Goal: Task Accomplishment & Management: Use online tool/utility

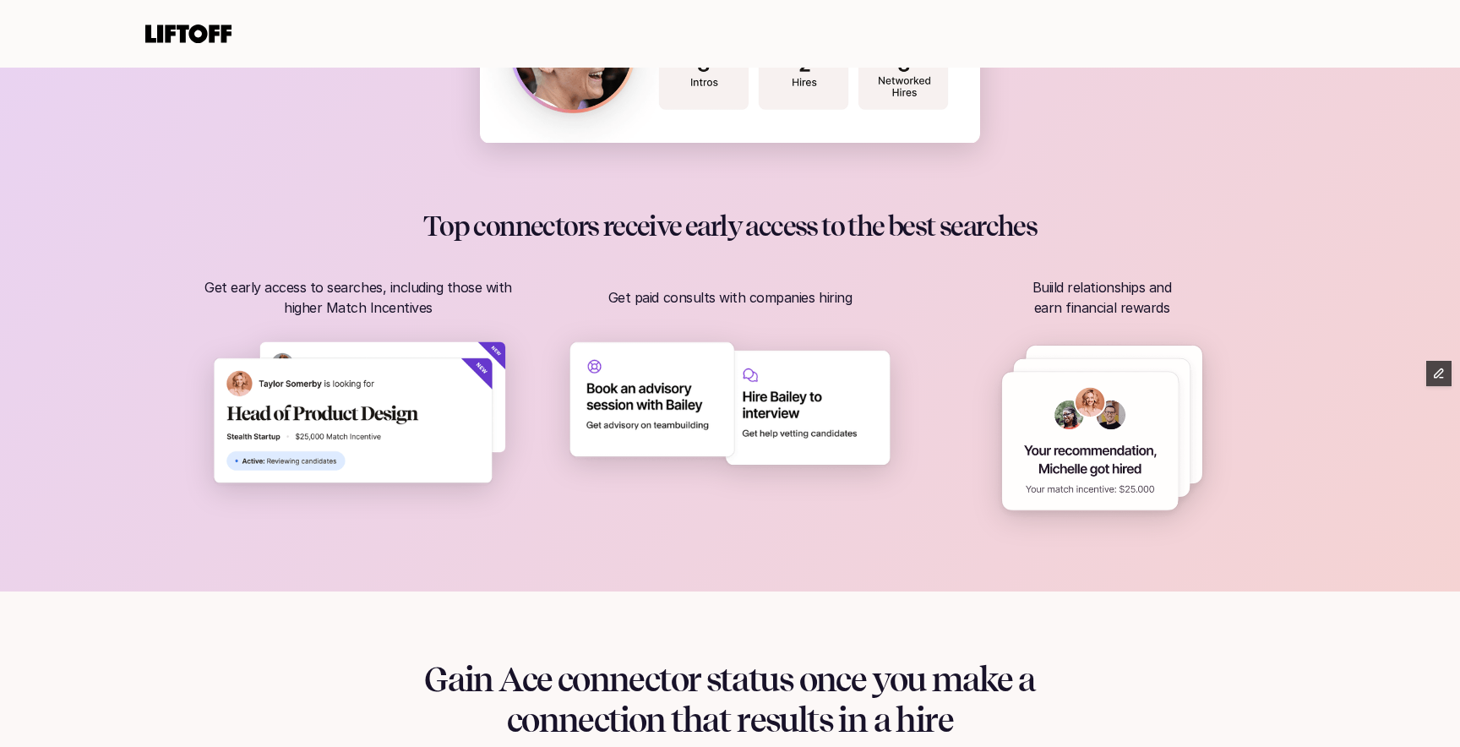
scroll to position [967, 0]
drag, startPoint x: 1090, startPoint y: 436, endPoint x: 1055, endPoint y: 7, distance: 430.8
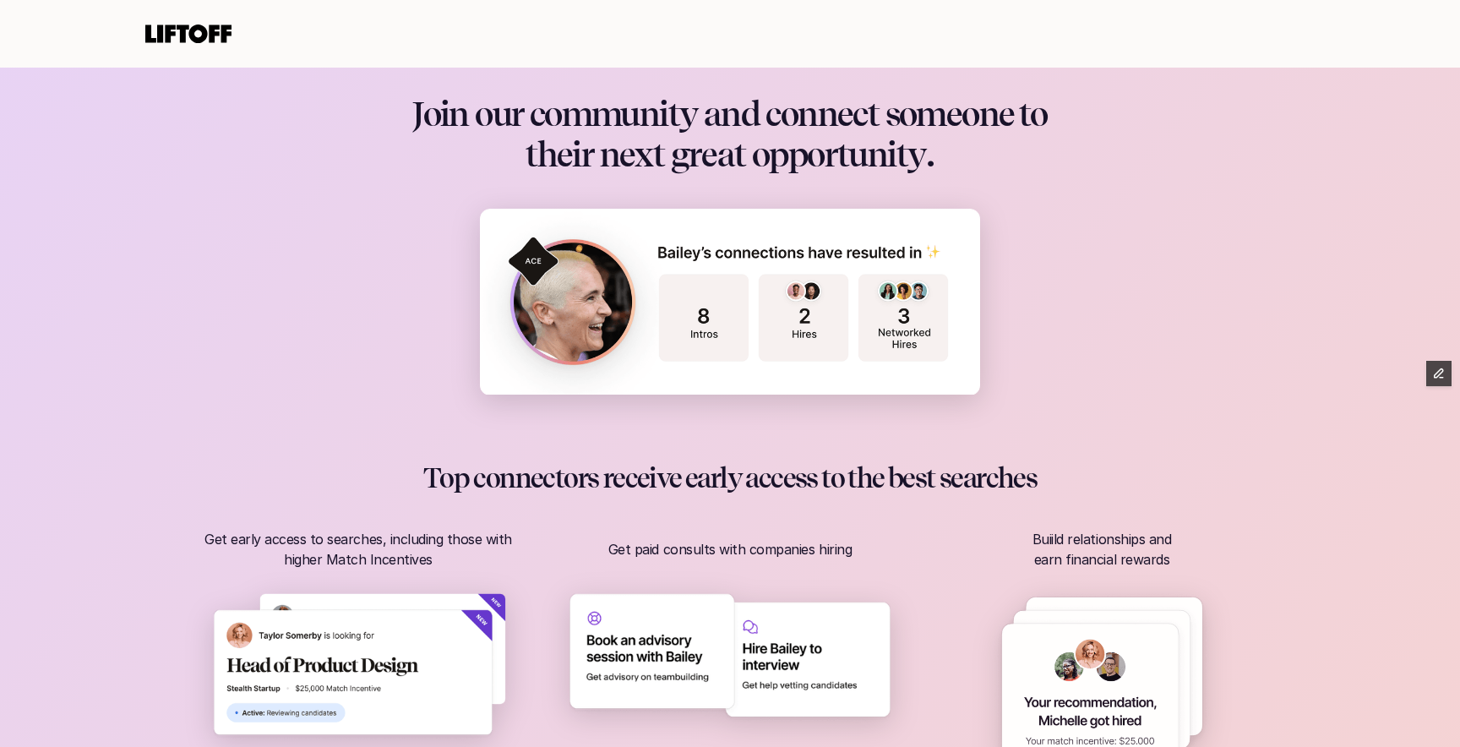
scroll to position [740, 0]
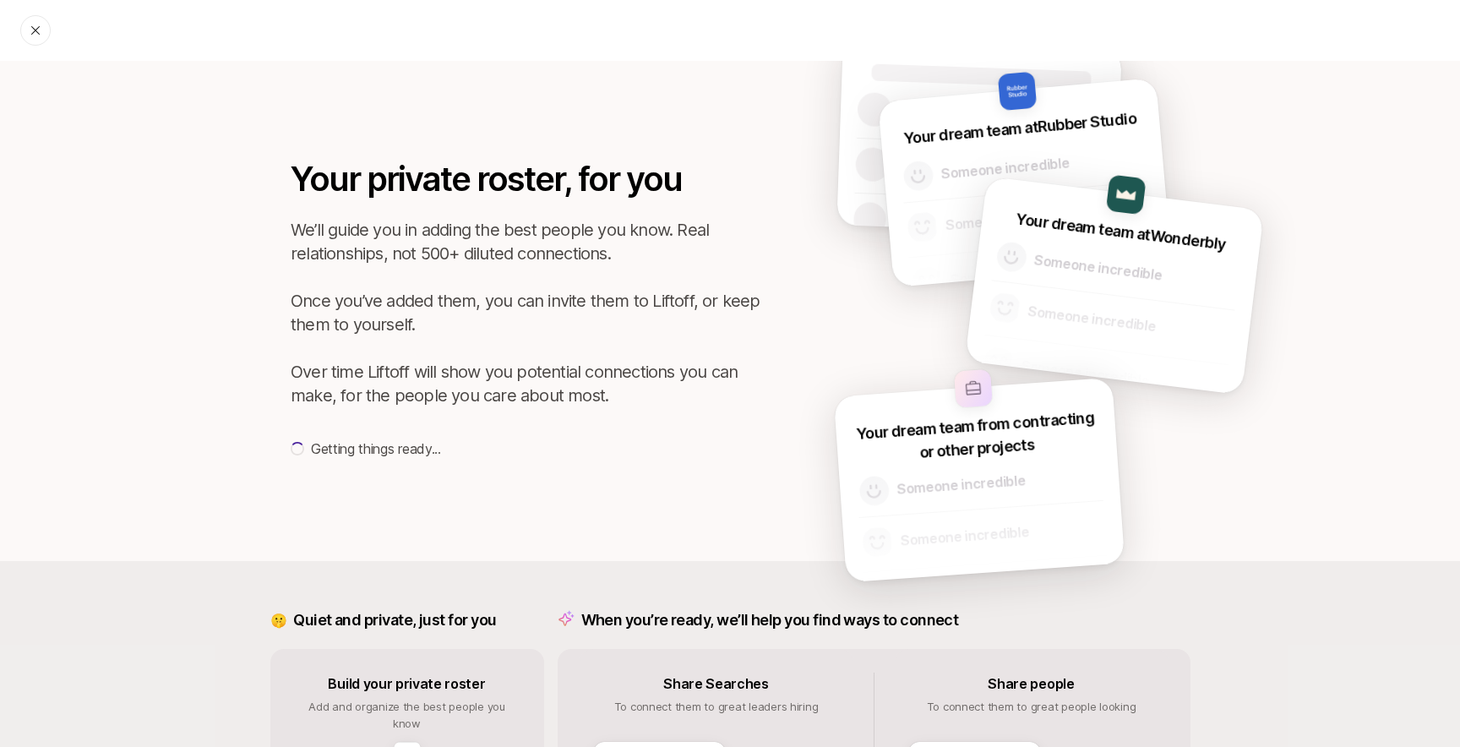
scroll to position [203, 0]
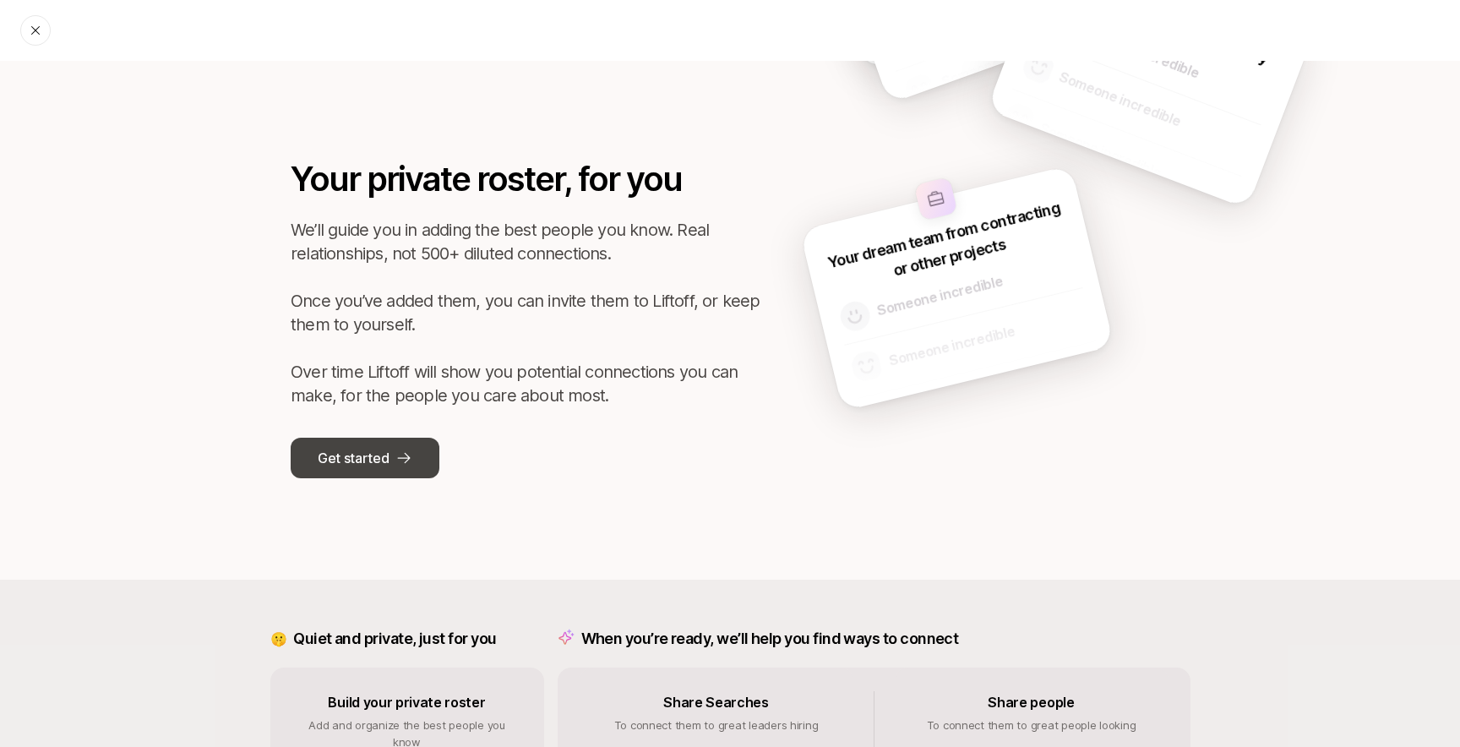
click at [432, 466] on button "Get started" at bounding box center [365, 458] width 149 height 41
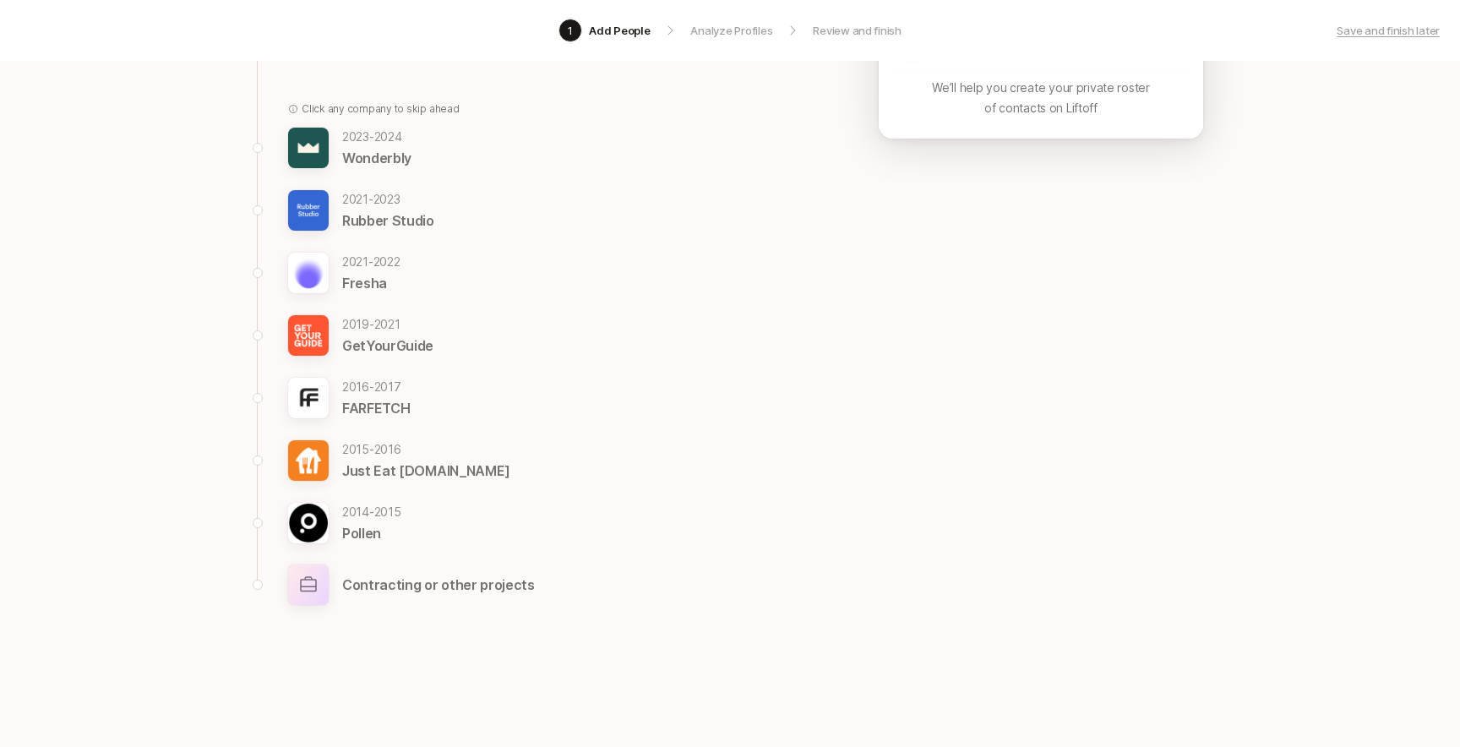
click at [412, 579] on p "Contracting or other projects" at bounding box center [438, 585] width 193 height 22
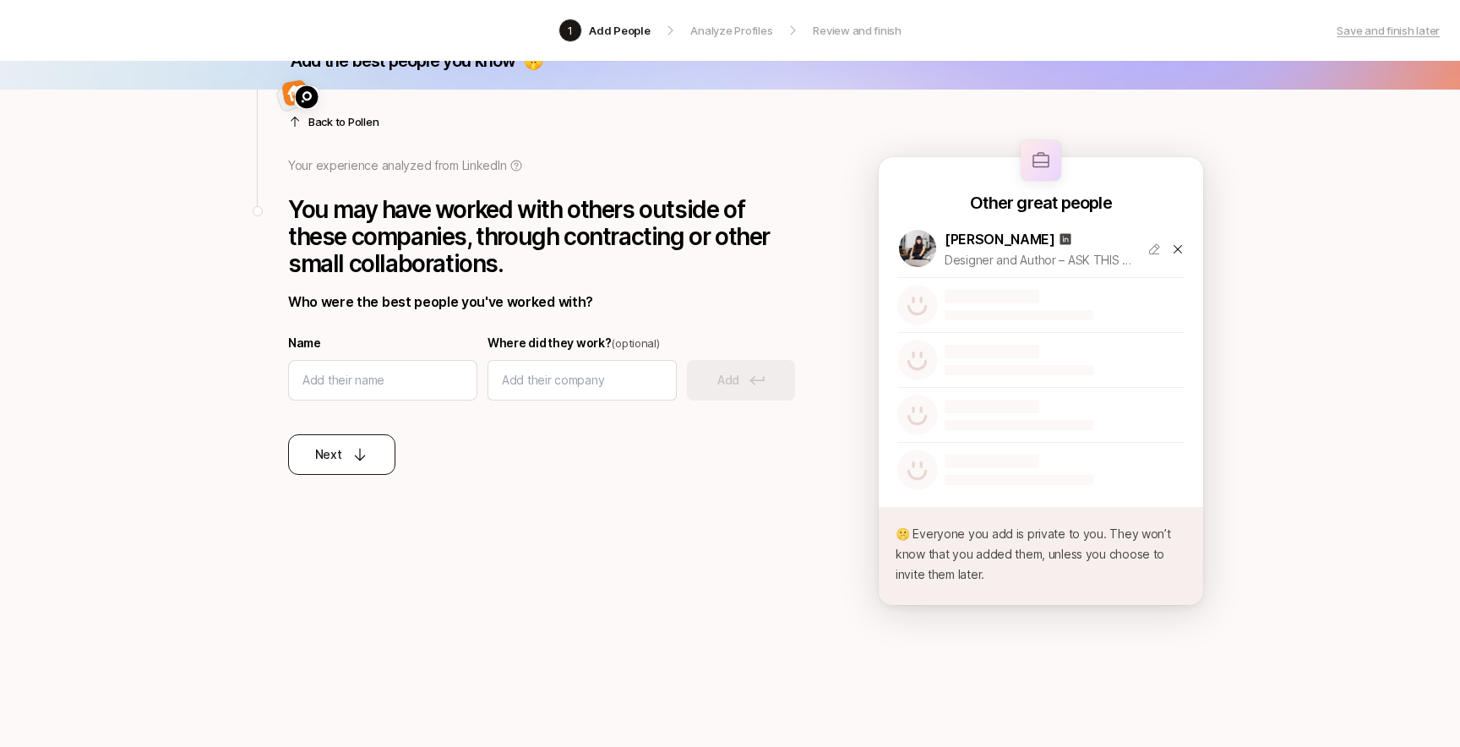
click at [363, 460] on icon at bounding box center [360, 454] width 17 height 17
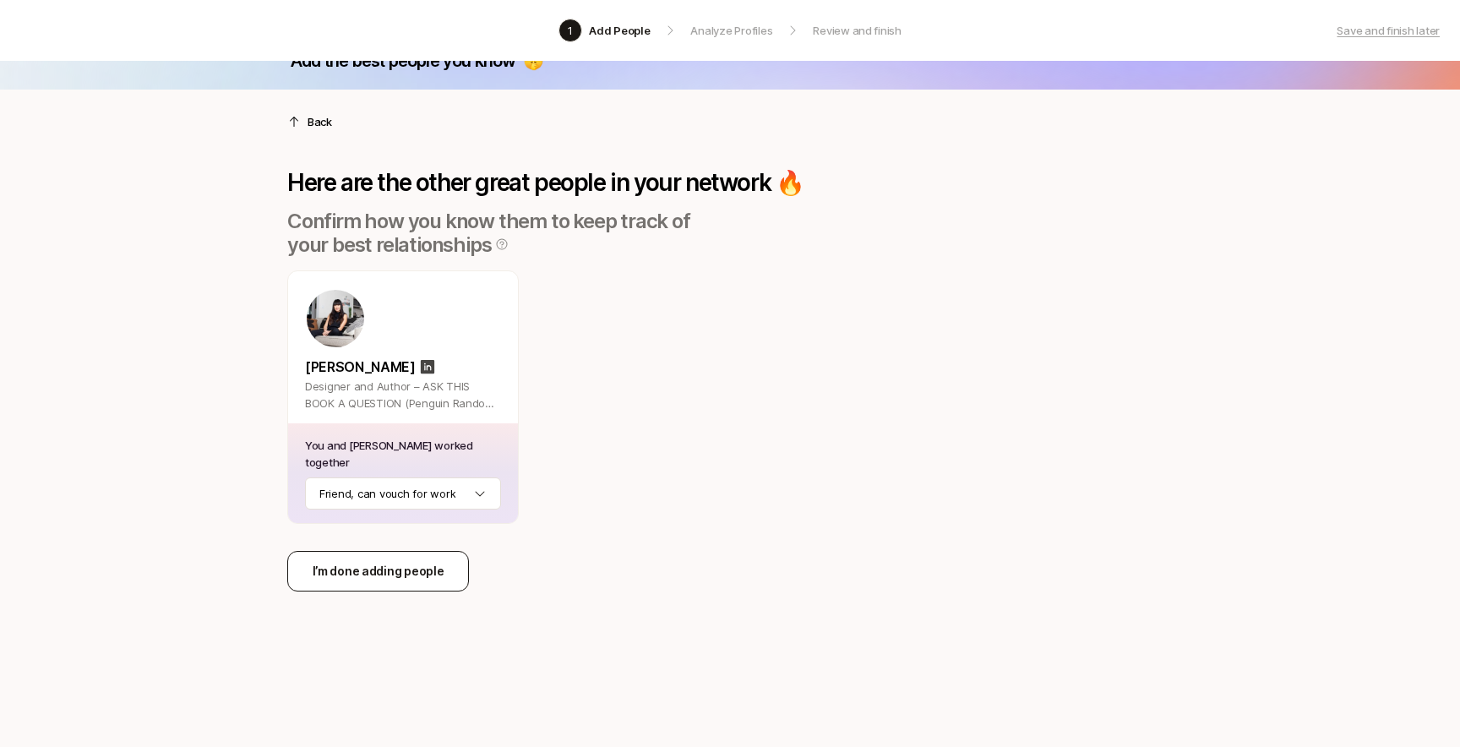
click at [403, 565] on p "I’m done adding people" at bounding box center [379, 571] width 132 height 20
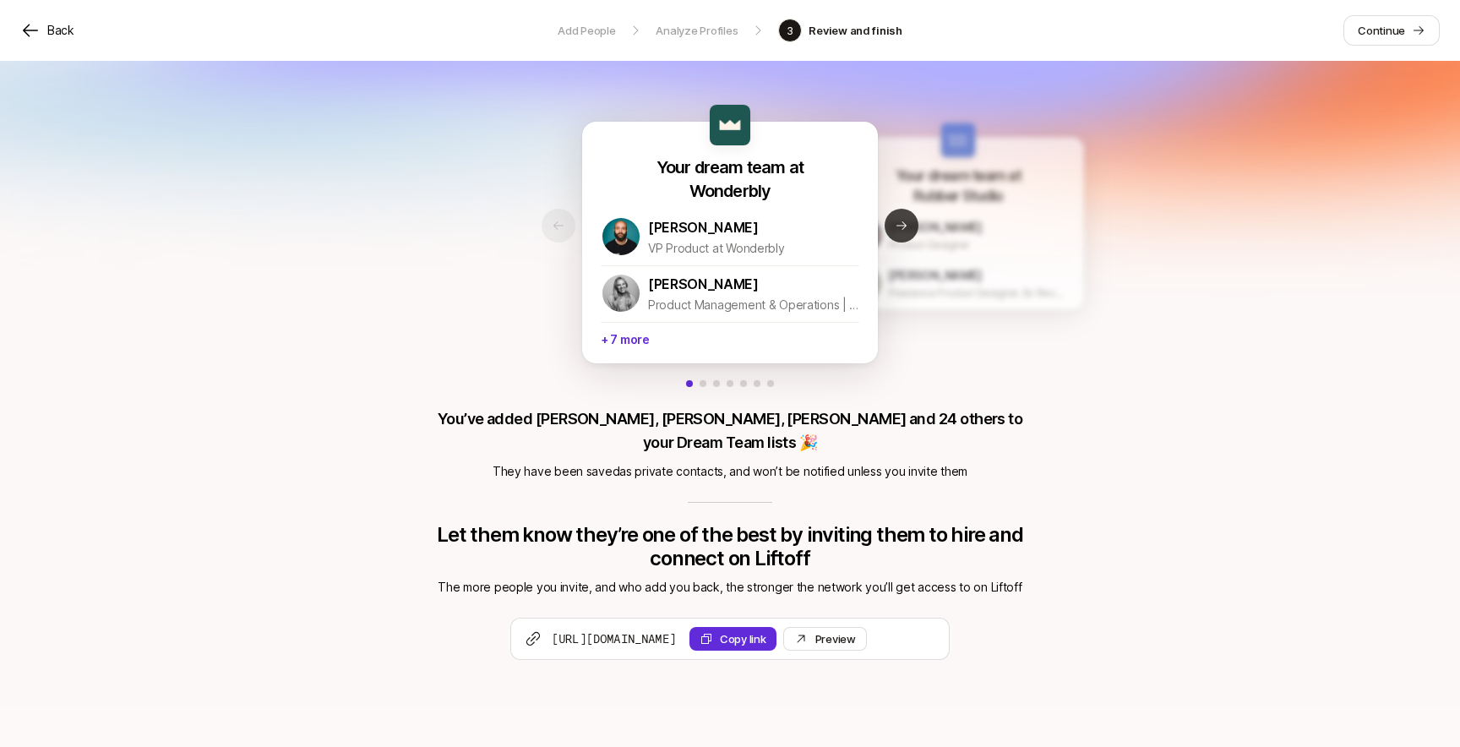
click at [903, 222] on icon at bounding box center [902, 225] width 10 height 8
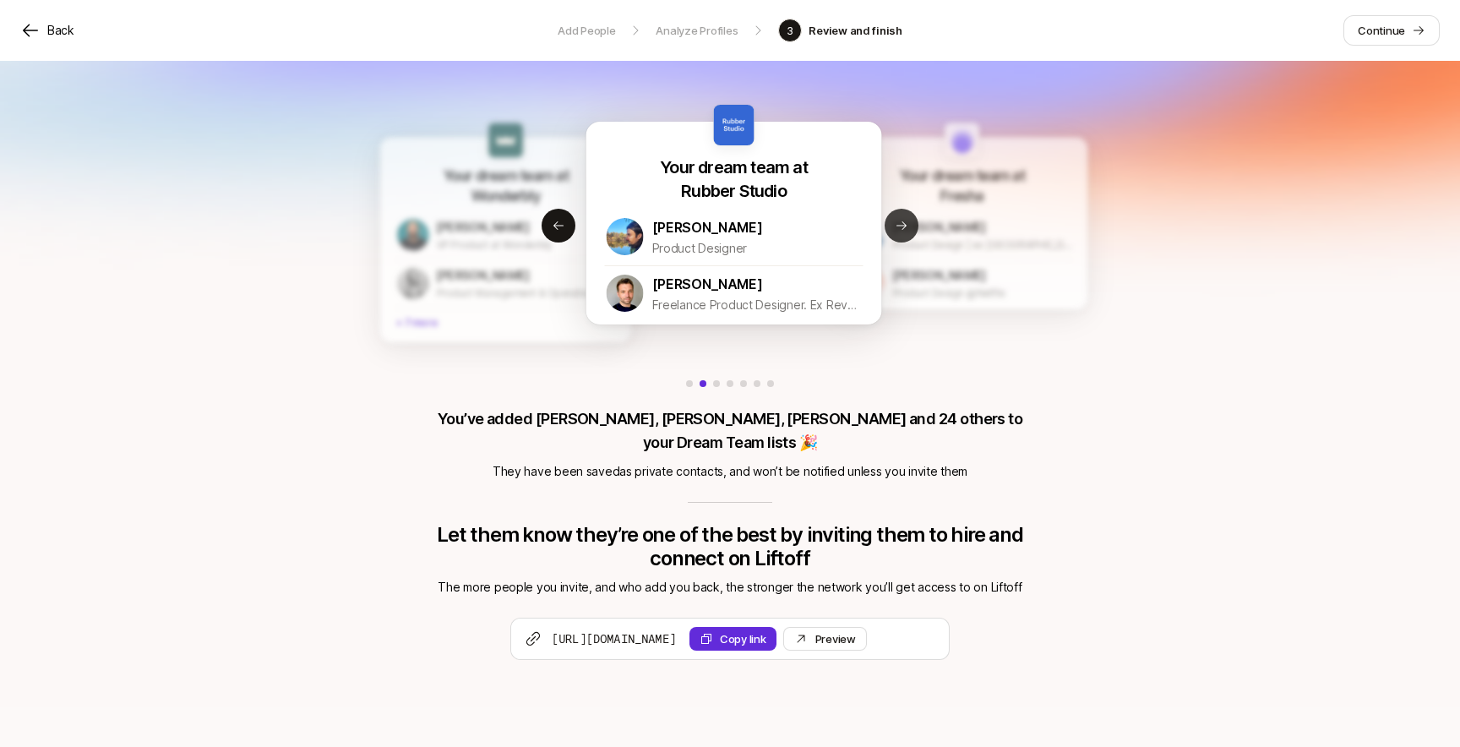
click at [903, 222] on icon at bounding box center [902, 225] width 10 height 8
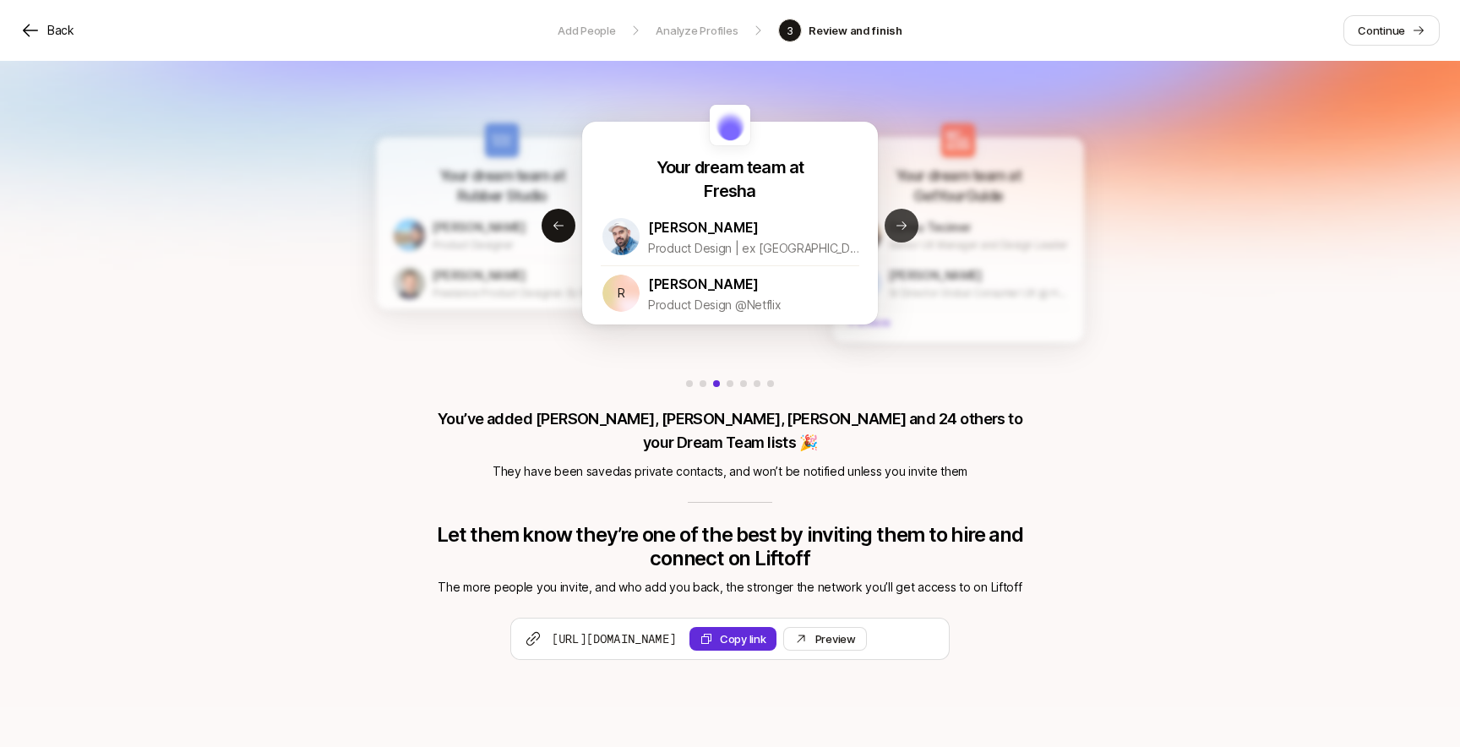
click at [903, 222] on icon at bounding box center [902, 225] width 10 height 8
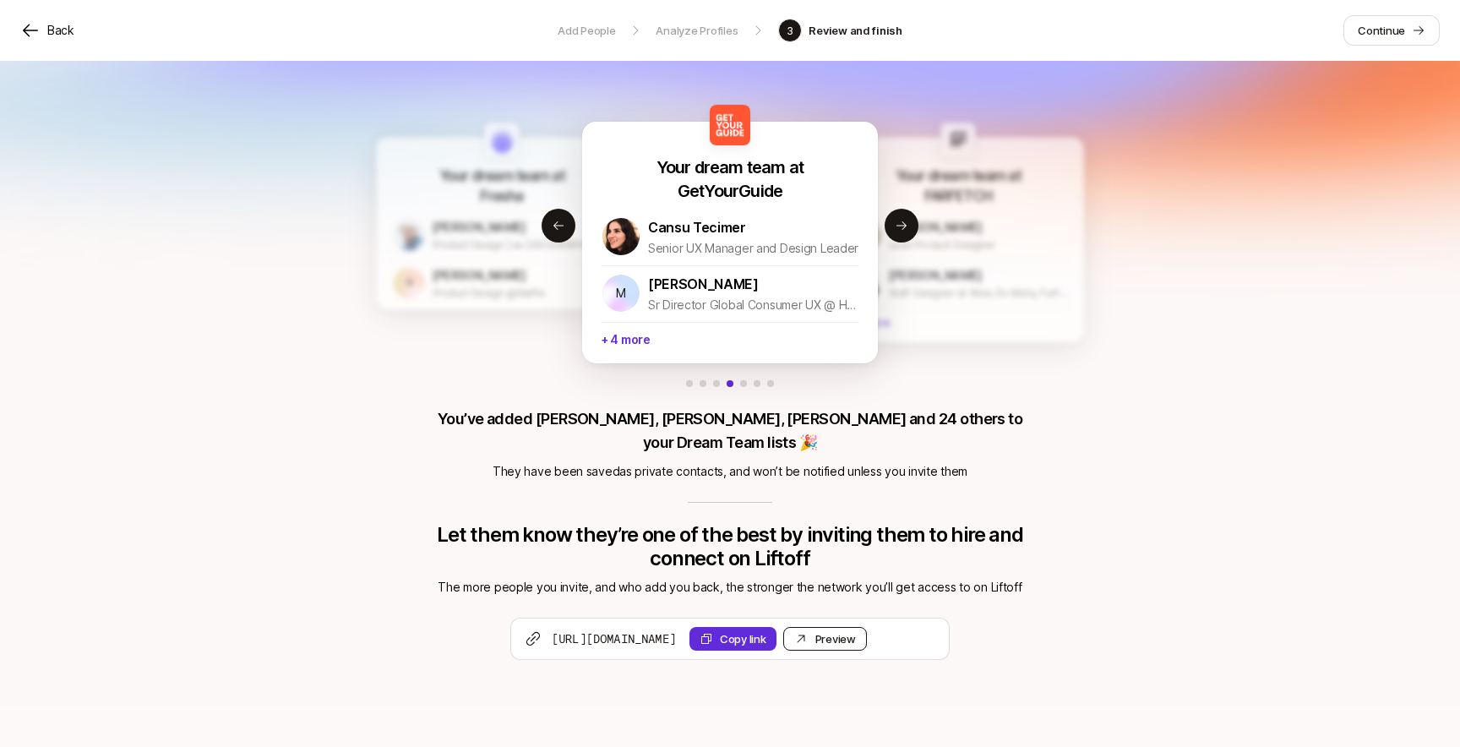
click at [856, 630] on div "Preview Invite" at bounding box center [836, 638] width 41 height 17
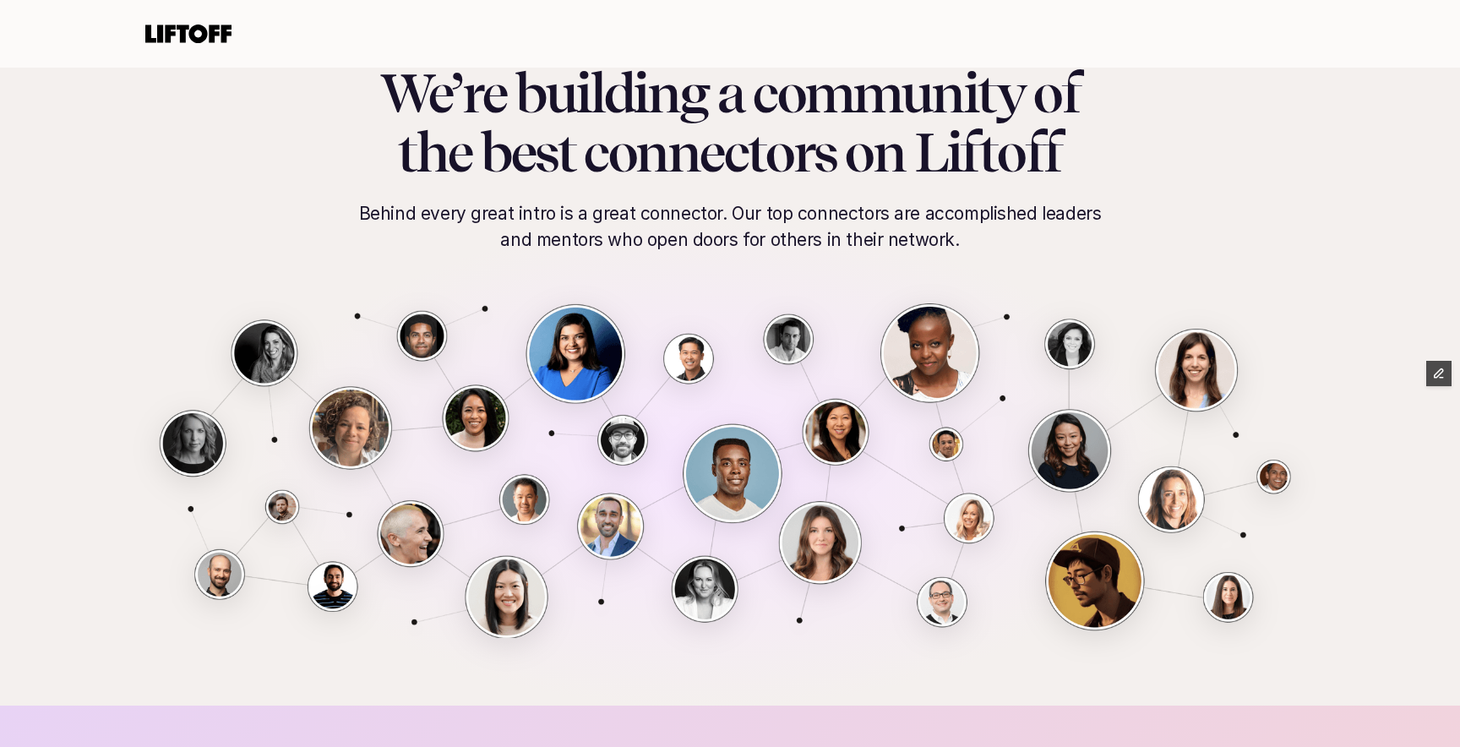
scroll to position [34, 0]
